Goal: Check status: Check status

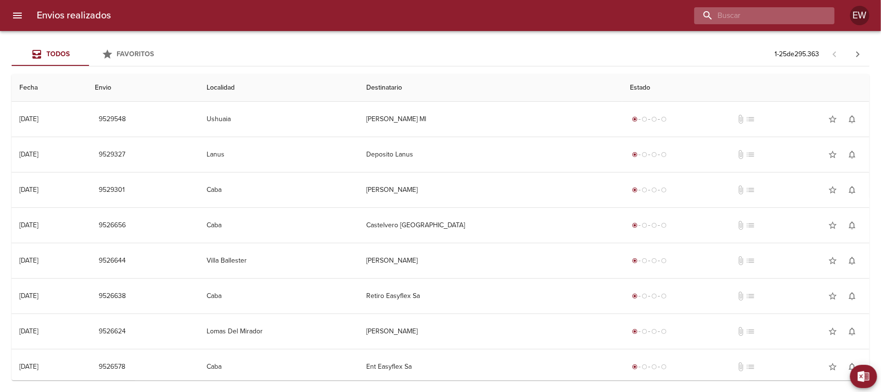
click at [802, 16] on input "buscar" at bounding box center [757, 15] width 124 height 17
paste input "[PERSON_NAME]"
type input "[PERSON_NAME]"
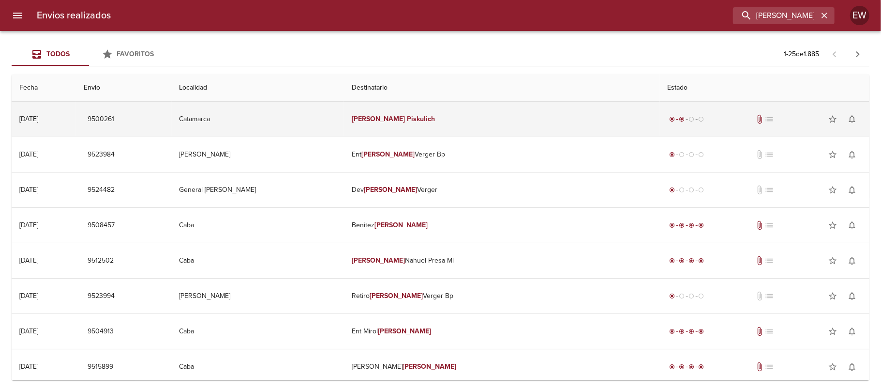
click at [480, 107] on td "[PERSON_NAME]" at bounding box center [502, 119] width 316 height 35
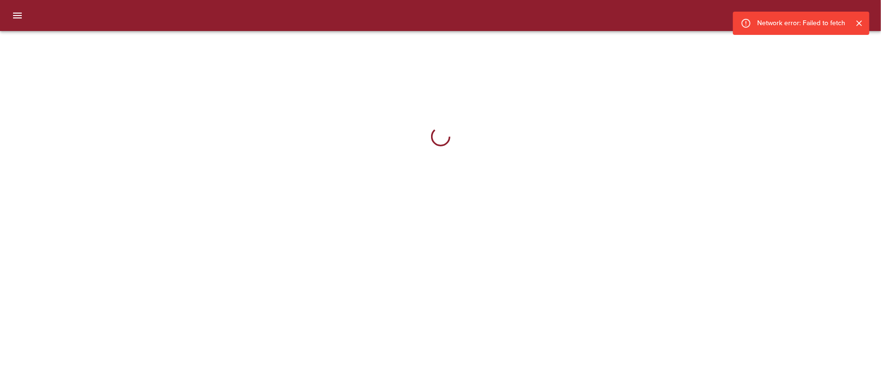
click at [862, 17] on div at bounding box center [856, 23] width 20 height 17
click at [861, 19] on icon "Cerrar" at bounding box center [860, 23] width 10 height 10
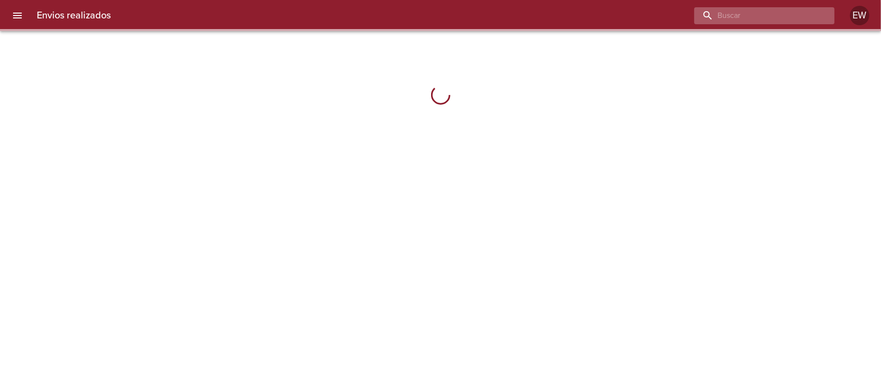
click at [793, 18] on input "buscar" at bounding box center [757, 15] width 124 height 17
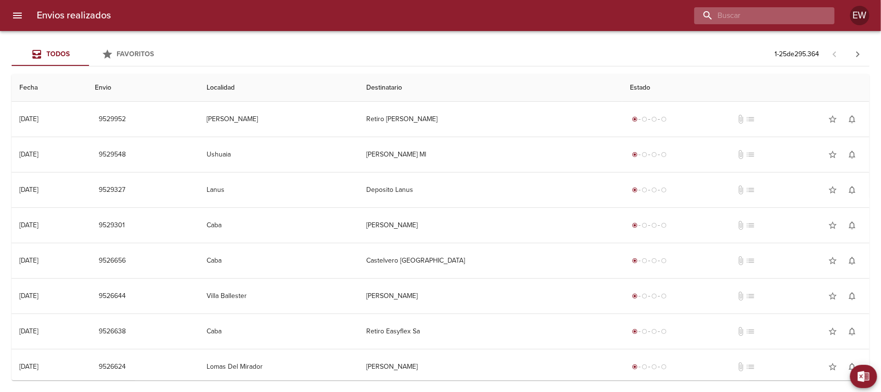
paste input "[PERSON_NAME]"
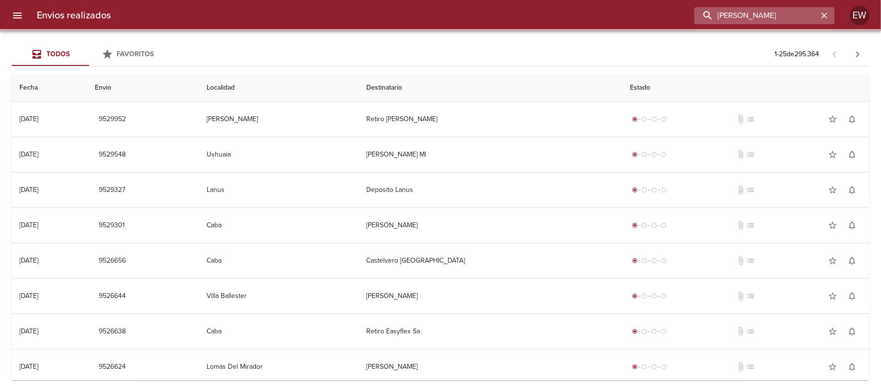
type input "Esteban Piskulic"
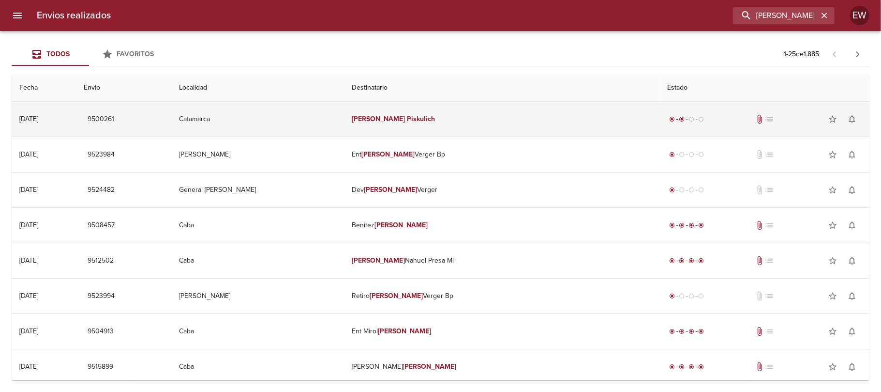
click at [543, 112] on td "[PERSON_NAME]" at bounding box center [502, 119] width 316 height 35
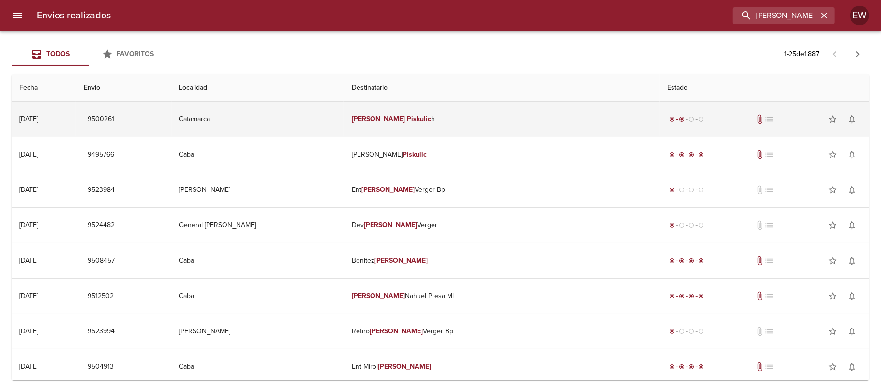
click at [344, 126] on td "Catamarca" at bounding box center [258, 119] width 172 height 35
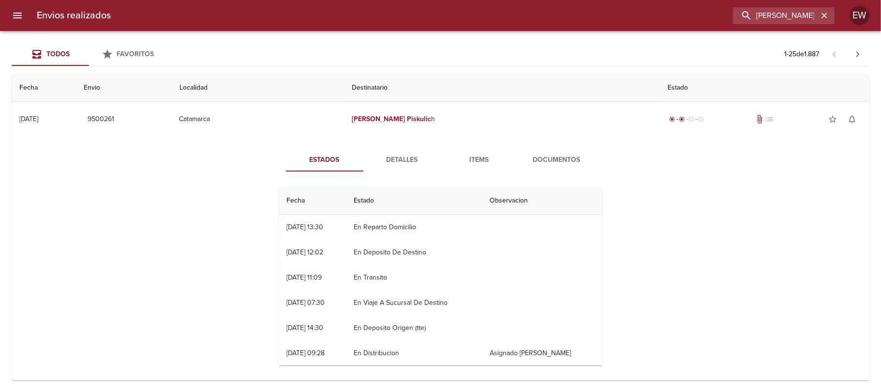
click at [401, 164] on span "Detalles" at bounding box center [402, 160] width 66 height 12
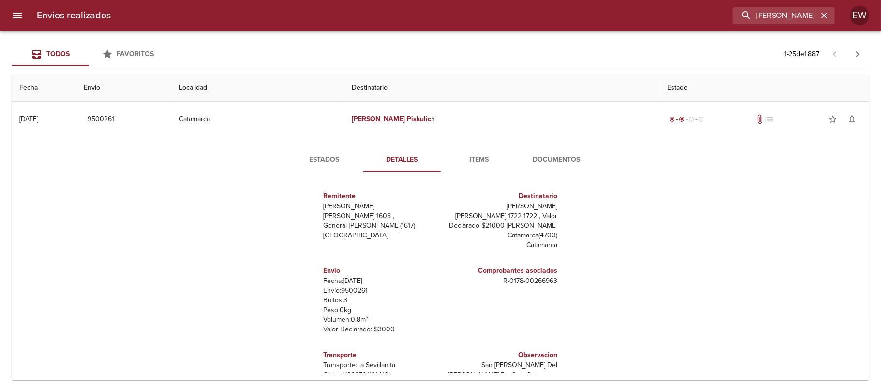
scroll to position [14, 0]
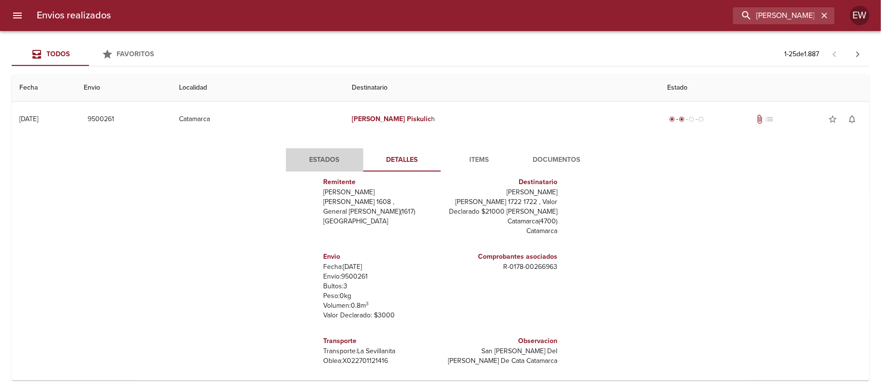
click at [326, 164] on span "Estados" at bounding box center [325, 160] width 66 height 12
